Goal: Check status

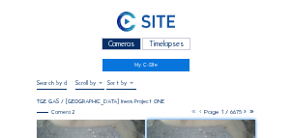
scroll to position [77, 0]
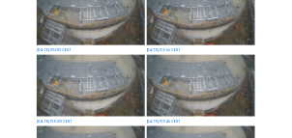
scroll to position [97, 0]
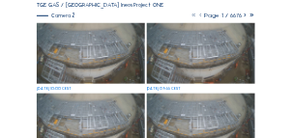
click at [95, 55] on img at bounding box center [91, 53] width 108 height 61
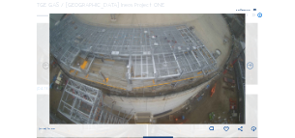
click at [100, 67] on img at bounding box center [147, 69] width 196 height 110
click at [261, 16] on icon at bounding box center [261, 17] width 6 height 6
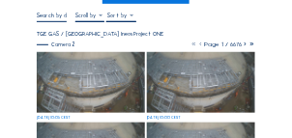
scroll to position [77, 0]
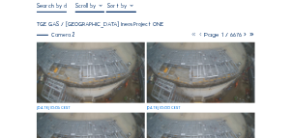
click at [66, 61] on img at bounding box center [91, 73] width 108 height 61
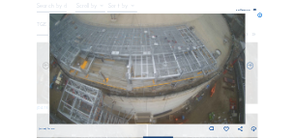
click at [261, 15] on icon at bounding box center [261, 17] width 6 height 6
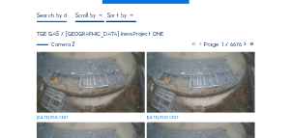
scroll to position [77, 0]
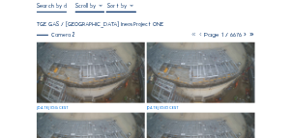
click at [88, 57] on img at bounding box center [91, 73] width 108 height 61
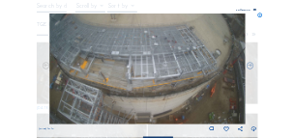
click at [261, 16] on icon at bounding box center [261, 17] width 6 height 6
